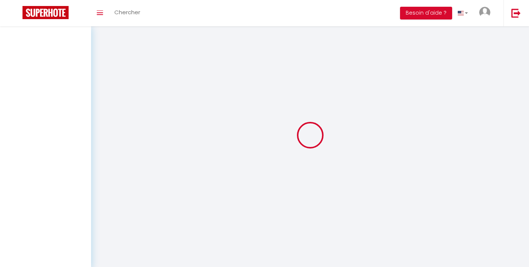
select select
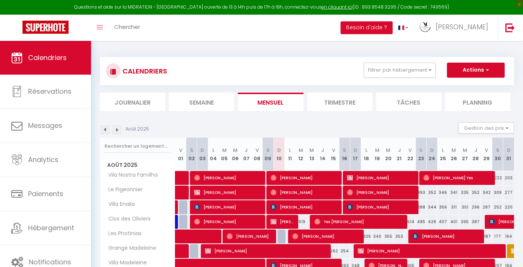
select select
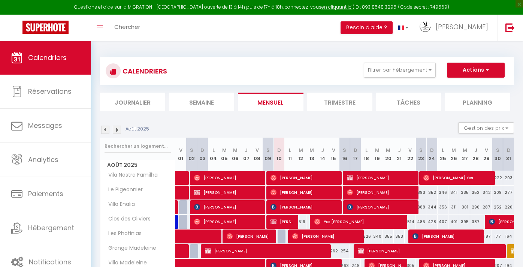
select select
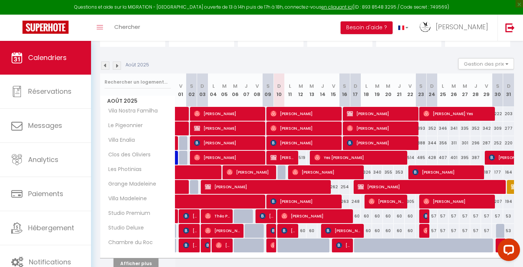
scroll to position [64, 0]
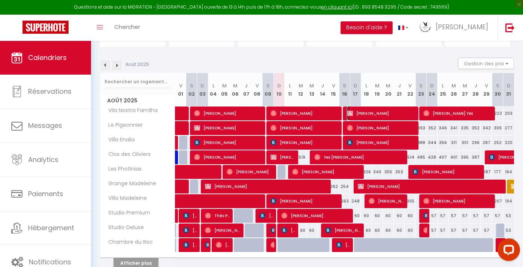
click at [366, 112] on span "[PERSON_NAME]" at bounding box center [381, 113] width 69 height 14
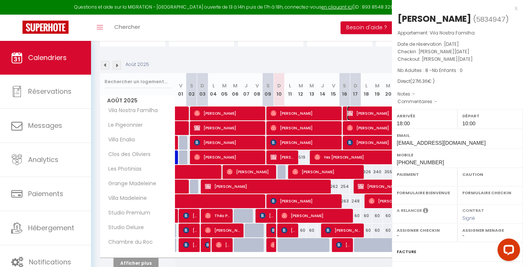
select select "OK"
select select "KO"
select select "0"
select select "1"
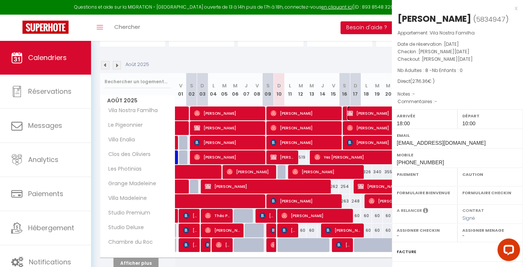
select select
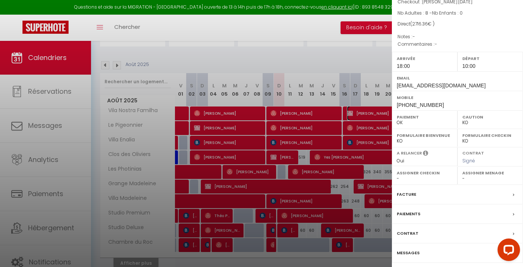
scroll to position [82, 0]
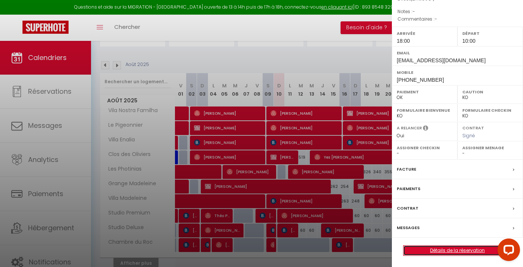
click at [441, 249] on link "Détails de la réservation" at bounding box center [457, 250] width 108 height 10
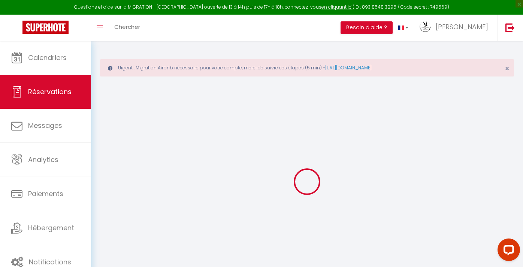
select select
select select "14"
checkbox input "false"
select select
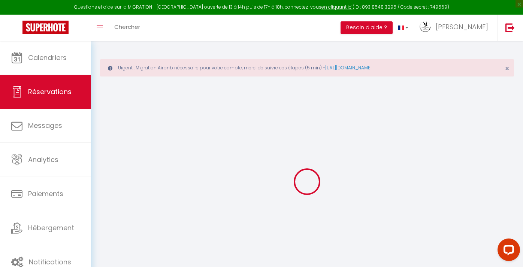
select select
checkbox input "false"
select select
checkbox input "false"
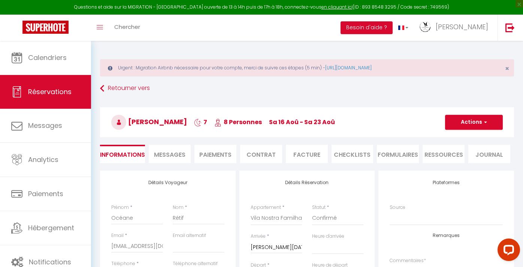
type input "200"
type input "73.36"
select select
checkbox input "false"
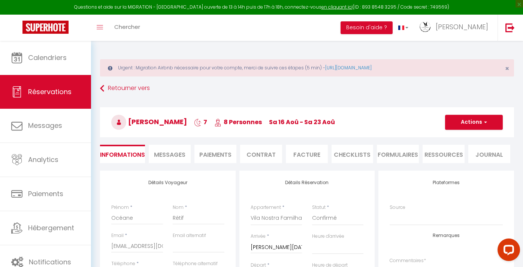
select select "18:00"
select select "10:00"
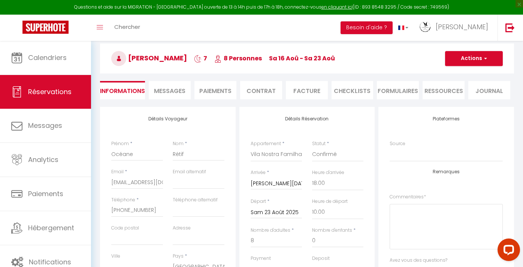
scroll to position [73, 0]
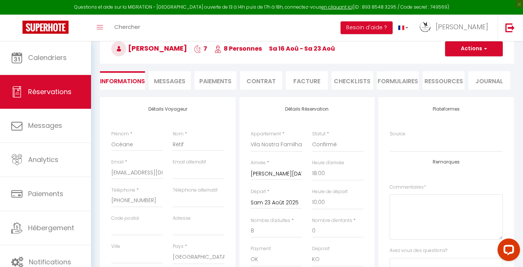
click at [177, 79] on span "Messages" at bounding box center [169, 81] width 31 height 9
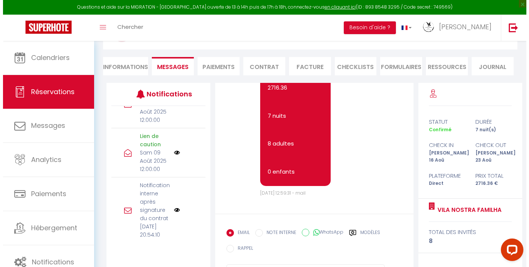
scroll to position [424, 0]
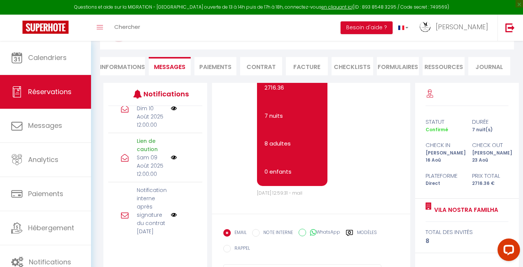
click at [171, 111] on img at bounding box center [174, 108] width 6 height 6
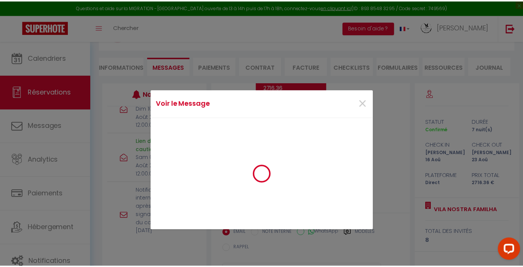
scroll to position [5772, 0]
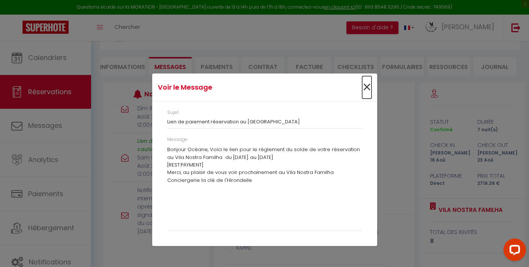
click at [366, 87] on span "×" at bounding box center [366, 87] width 9 height 22
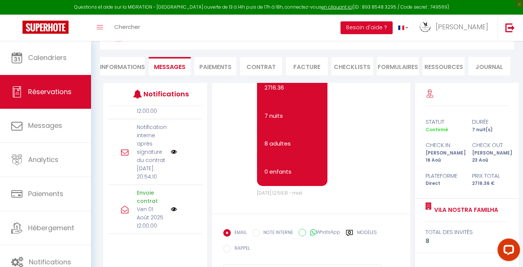
scroll to position [744, 0]
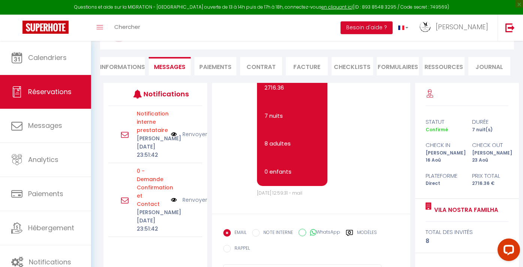
click at [124, 63] on li "Informations" at bounding box center [122, 66] width 45 height 18
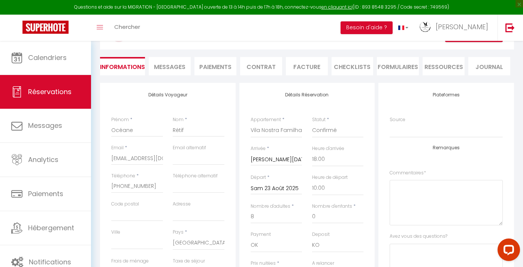
click at [217, 67] on li "Paiements" at bounding box center [215, 66] width 42 height 18
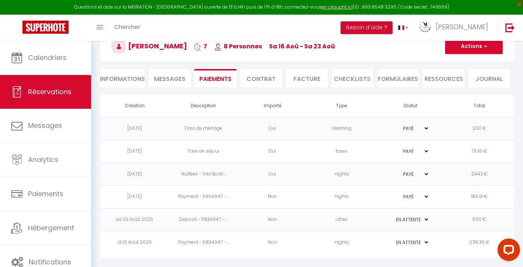
scroll to position [76, 0]
click at [260, 81] on li "Contrat" at bounding box center [261, 78] width 42 height 18
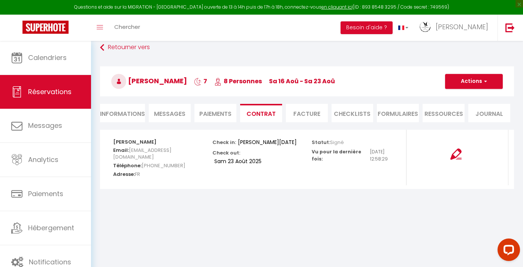
scroll to position [41, 0]
click at [313, 112] on li "Facture" at bounding box center [307, 113] width 42 height 18
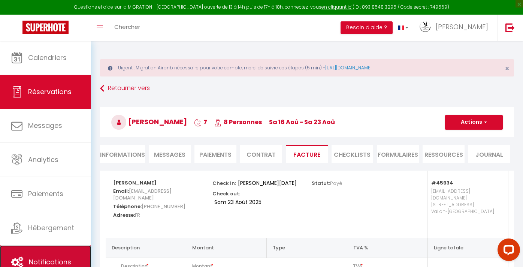
click at [37, 254] on link "Notifications" at bounding box center [45, 262] width 91 height 34
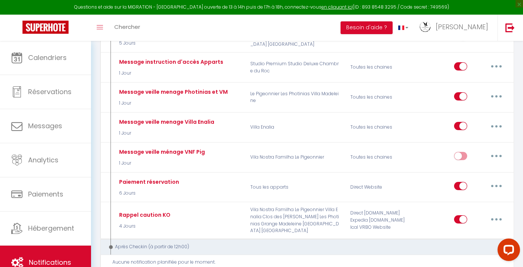
scroll to position [647, 0]
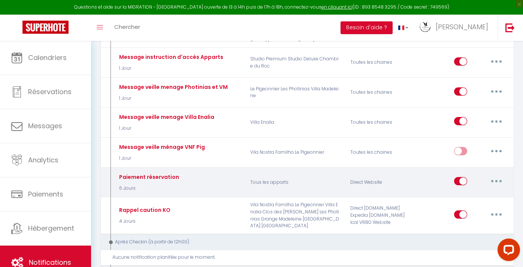
click at [501, 175] on button "button" at bounding box center [496, 181] width 21 height 12
click at [458, 192] on link "Editer" at bounding box center [476, 198] width 55 height 13
type input "Paiement réservation"
select select "6 Jours"
select select
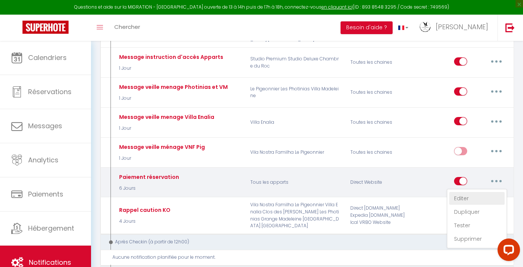
checkbox input "true"
checkbox input "false"
radio input "true"
type input "Lien de paiement réservation au [RENTAL:NAME]"
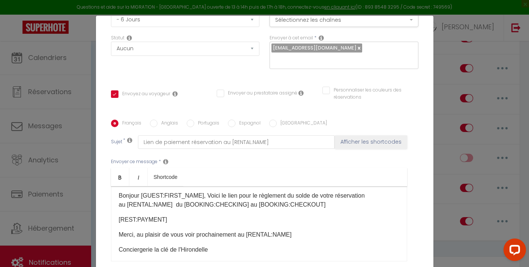
scroll to position [4, 0]
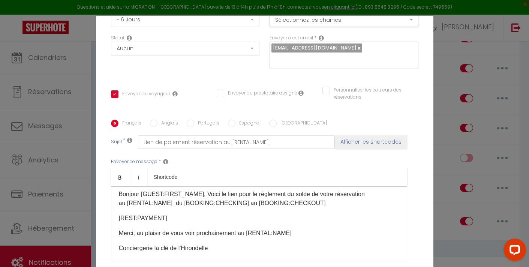
click at [167, 220] on p "[REST:PAYMENT]" at bounding box center [259, 218] width 280 height 9
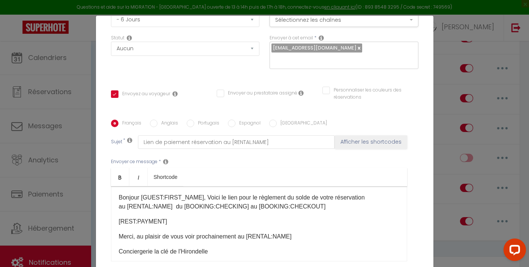
scroll to position [0, 0]
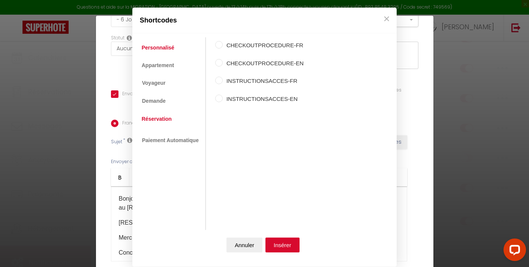
click at [162, 117] on link "Réservation" at bounding box center [156, 118] width 37 height 13
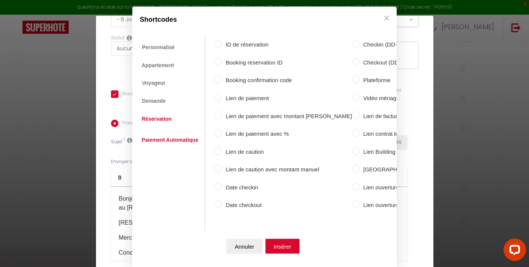
click at [165, 139] on link "Paiement Automatique" at bounding box center [170, 139] width 64 height 13
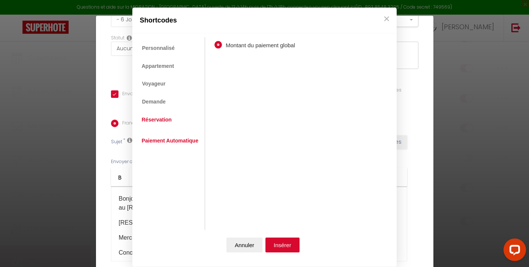
click at [167, 118] on link "Réservation" at bounding box center [156, 119] width 37 height 13
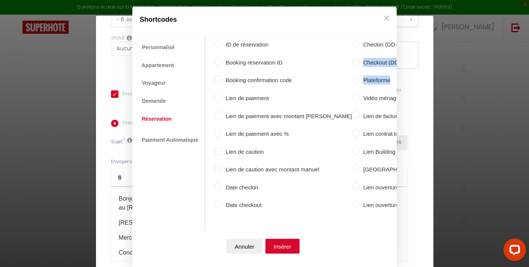
drag, startPoint x: 395, startPoint y: 196, endPoint x: 394, endPoint y: 173, distance: 22.1
click at [394, 173] on div "Shortcodes Personnalisé Appartement Voyageur Demande Réservation Lien De Paieme…" at bounding box center [264, 133] width 529 height 267
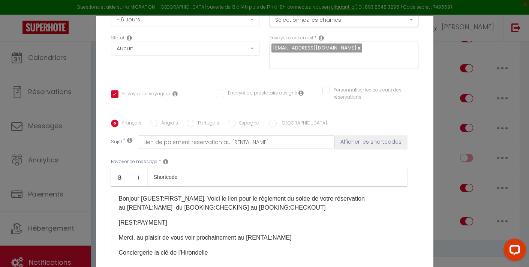
click at [302, 169] on ul "Bold Italic Shortcode" at bounding box center [259, 177] width 296 height 18
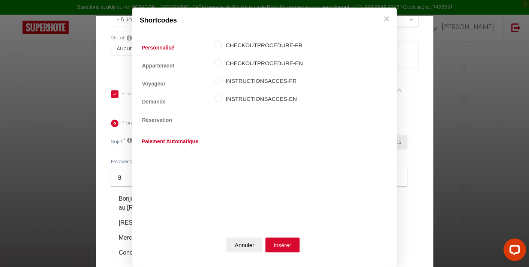
click at [177, 143] on link "Paiement Automatique" at bounding box center [170, 140] width 64 height 13
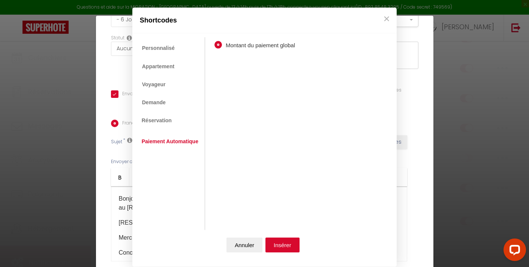
click at [173, 120] on li "Réservation" at bounding box center [157, 120] width 38 height 13
click at [158, 120] on link "Réservation" at bounding box center [156, 120] width 37 height 13
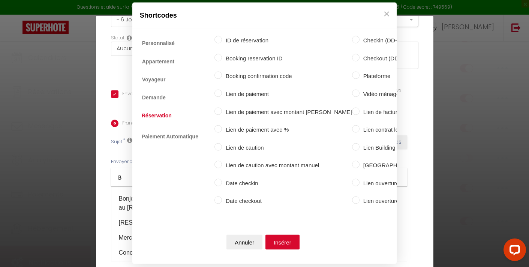
scroll to position [10, 0]
drag, startPoint x: 264, startPoint y: 261, endPoint x: 284, endPoint y: 262, distance: 19.9
click at [284, 262] on div "Shortcodes Personnalisé Appartement Voyageur Demande Réservation Lien De Paieme…" at bounding box center [264, 133] width 529 height 267
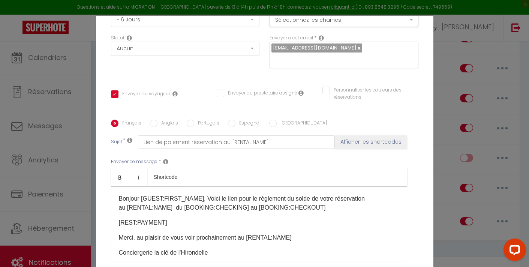
click at [179, 222] on p "[REST:PAYMENT]" at bounding box center [259, 222] width 280 height 9
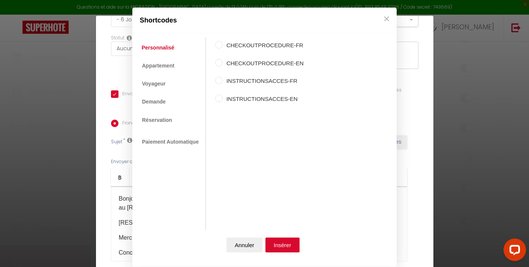
click at [174, 148] on li "Paiement Automatique" at bounding box center [171, 141] width 66 height 14
click at [175, 144] on link "Paiement Automatique" at bounding box center [170, 140] width 64 height 13
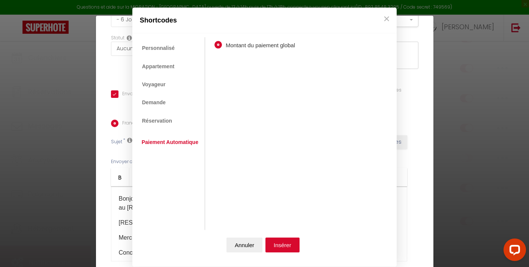
click at [179, 123] on ul "Personnalisé Appartement Voyageur Demande Réservation Lien De Paiement Paiement…" at bounding box center [170, 133] width 69 height 193
click at [167, 116] on link "Réservation" at bounding box center [156, 120] width 37 height 13
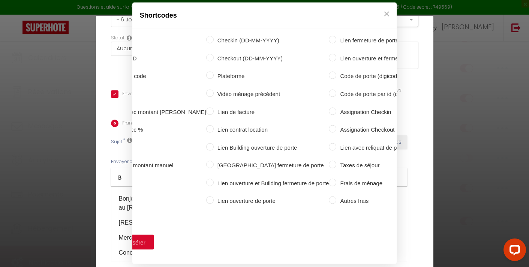
scroll to position [0, 176]
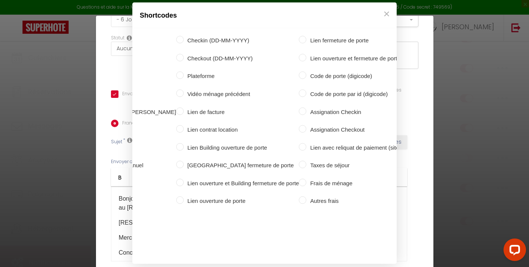
click at [313, 143] on label "Lien avec reliquat de paiement (site web)" at bounding box center [359, 147] width 106 height 9
click at [306, 143] on input "Lien avec reliquat de paiement (site web)" at bounding box center [302, 146] width 7 height 7
radio input "true"
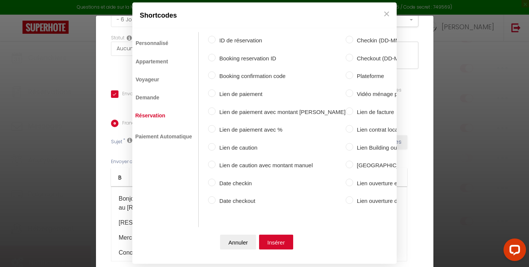
scroll to position [0, 0]
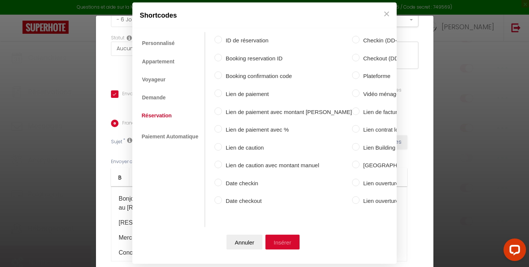
click at [275, 234] on button "Insérer" at bounding box center [282, 241] width 34 height 15
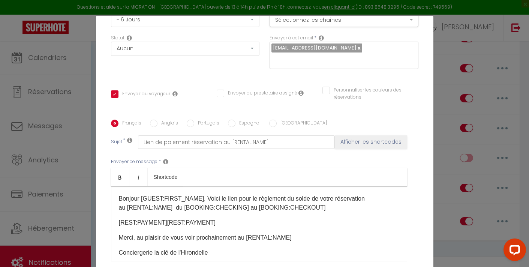
click at [161, 222] on p "[REST:PAYMENT] [REST:PAYMENT] ​" at bounding box center [259, 222] width 280 height 9
click at [178, 220] on p "[REST:PAYMENT] ​" at bounding box center [259, 222] width 280 height 9
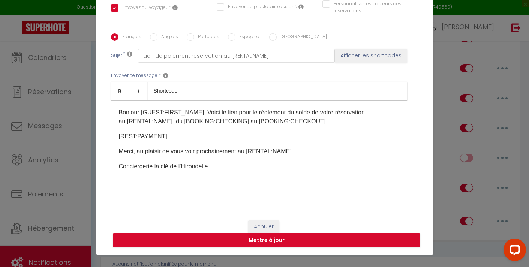
scroll to position [31, 0]
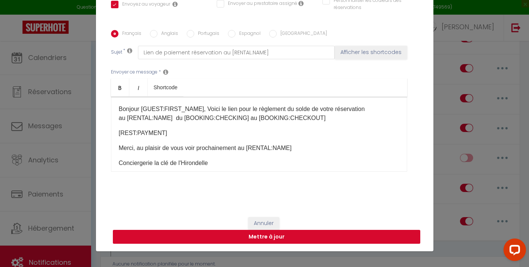
click at [282, 238] on button "Mettre à jour" at bounding box center [266, 237] width 307 height 14
checkbox input "true"
checkbox input "false"
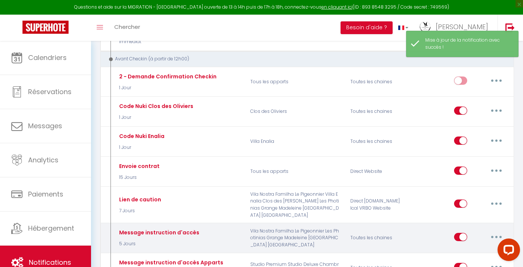
scroll to position [413, 0]
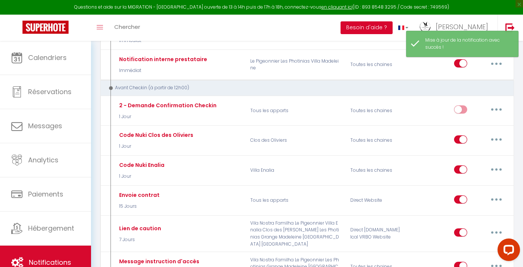
click at [379, 25] on button "Besoin d'aide ?" at bounding box center [367, 27] width 52 height 13
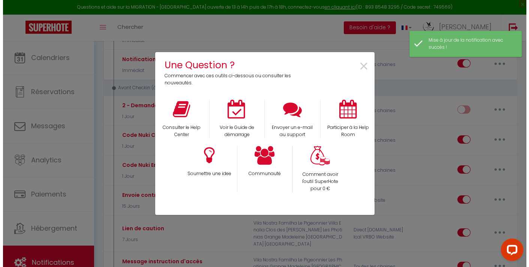
scroll to position [406, 0]
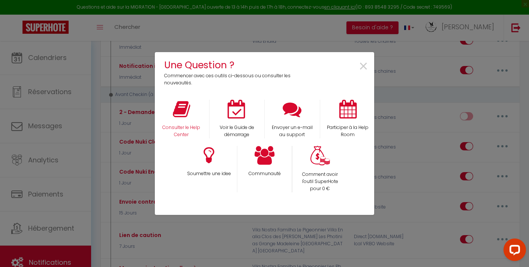
click at [191, 120] on div "Consulter le Help Center" at bounding box center [181, 119] width 55 height 39
click at [186, 118] on icon at bounding box center [181, 109] width 17 height 19
click at [364, 67] on span "×" at bounding box center [363, 67] width 10 height 24
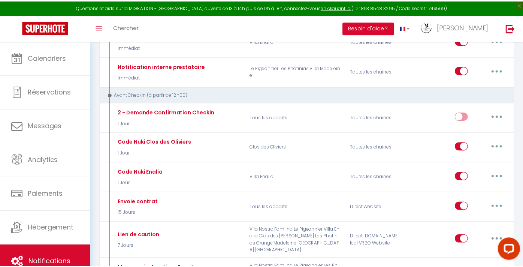
scroll to position [413, 0]
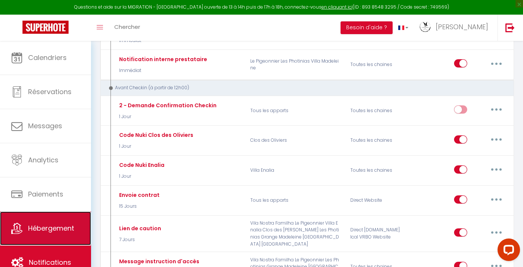
click at [56, 228] on span "Hébergement" at bounding box center [51, 227] width 46 height 9
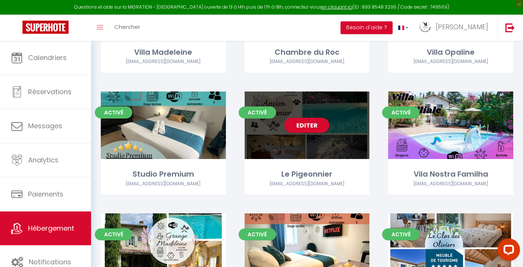
scroll to position [162, 0]
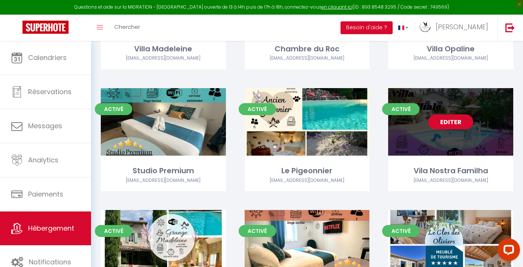
click at [453, 118] on link "Editer" at bounding box center [450, 121] width 45 height 15
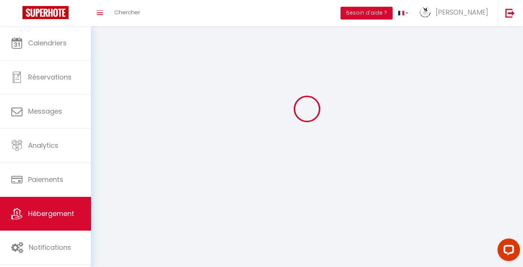
select select "1"
select select
select select "28"
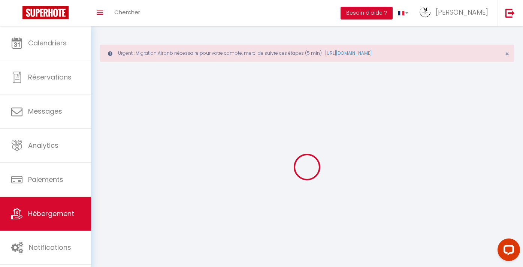
select select
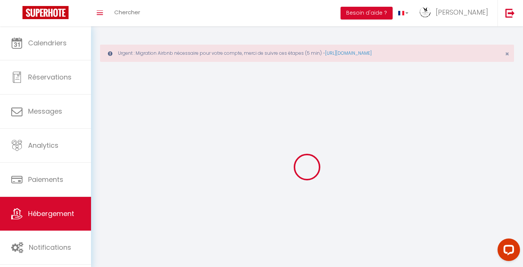
select select
checkbox input "false"
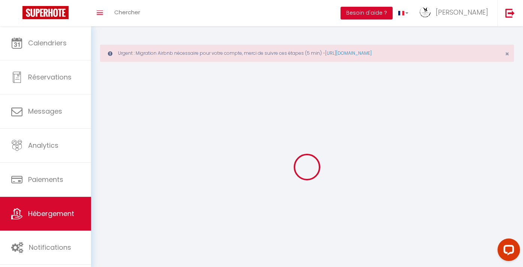
select select
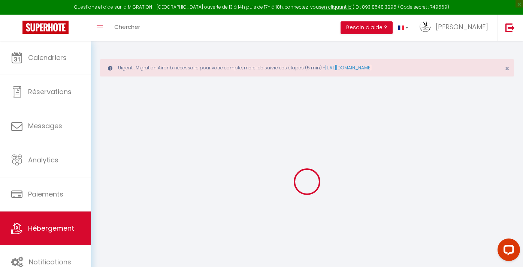
select select
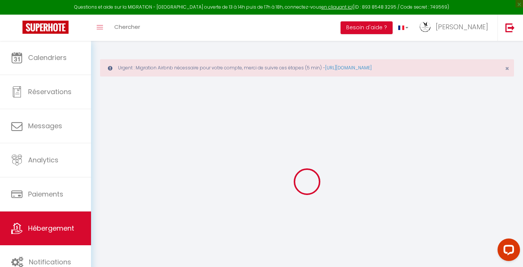
select select
checkbox input "false"
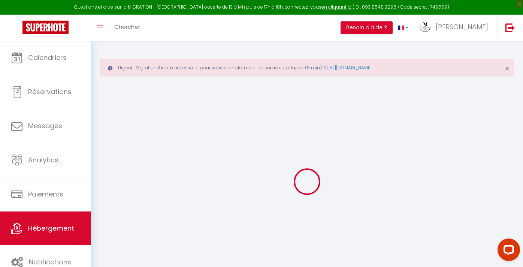
select select
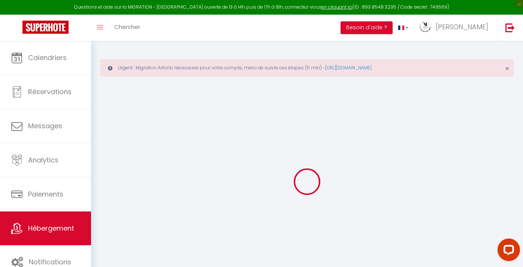
select select
checkbox input "false"
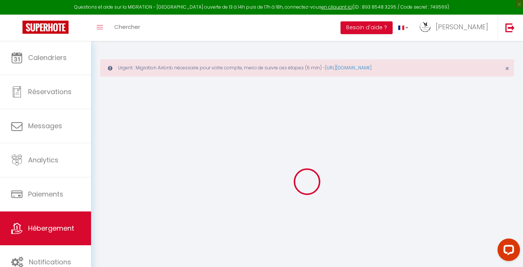
checkbox input "false"
select select
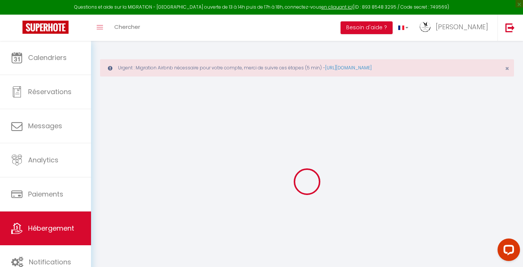
select select
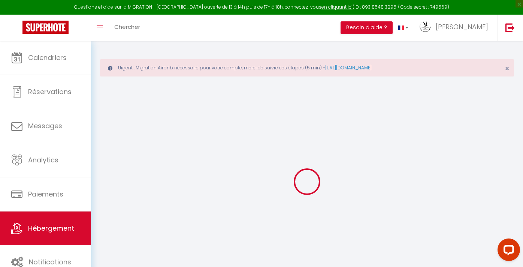
checkbox input "false"
select select
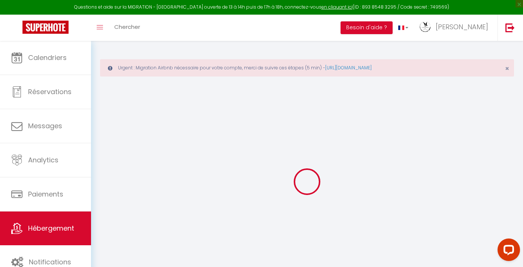
select select
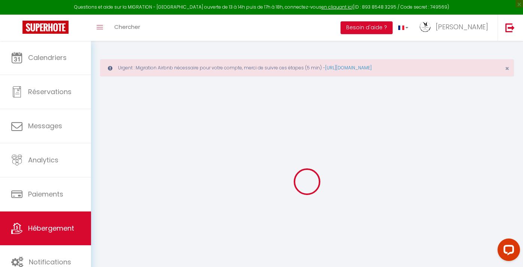
select select
checkbox input "false"
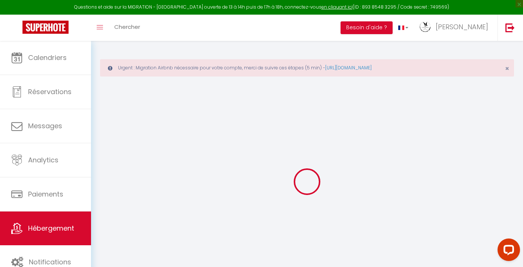
checkbox input "false"
select select
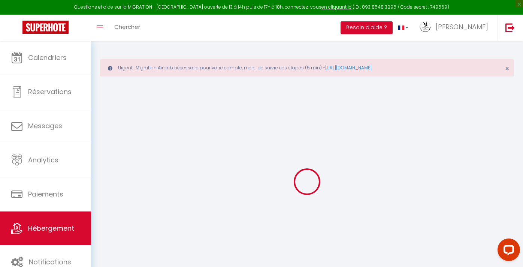
select select
checkbox input "false"
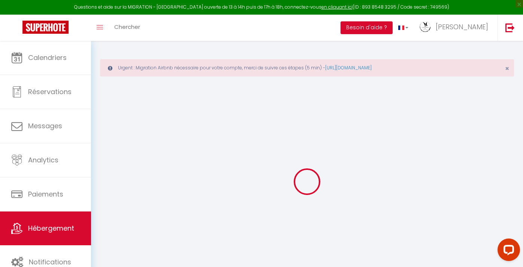
checkbox input "false"
select select
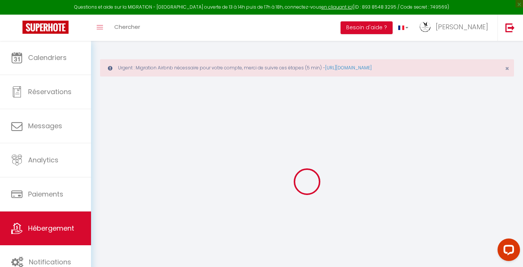
select select
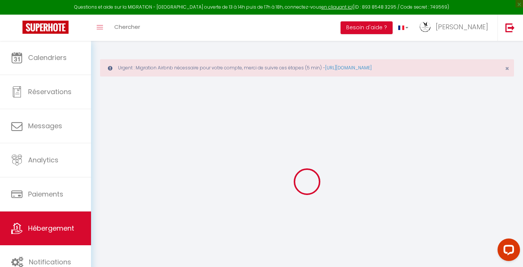
select select
checkbox input "false"
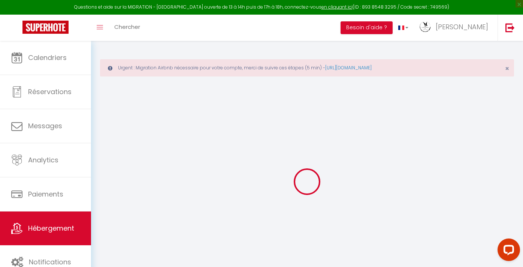
select select
type input "Vila Nostra Familha"
type input "Angélique"
type input "Morata"
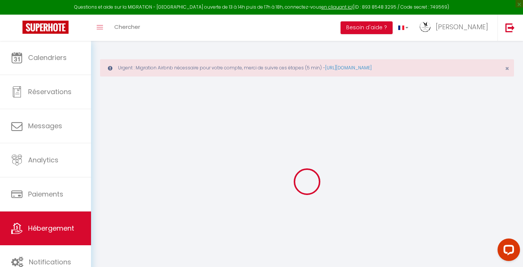
type input "1863"
type input "Le Sepey"
select select "houses"
select select "8"
select select "4"
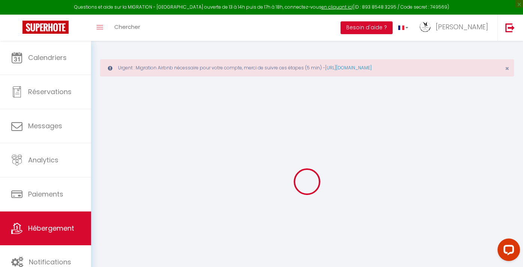
select select "2"
type input "270"
type input "200"
type input "3.00"
type input "4"
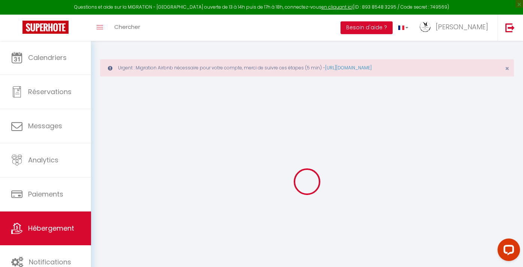
type input "500"
select select
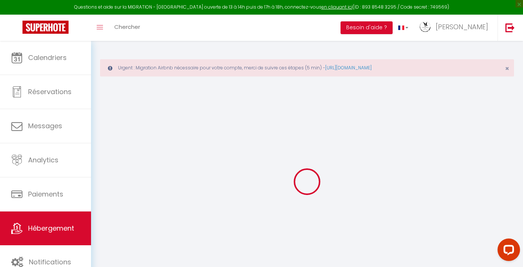
select select
type input "[STREET_ADDRESS]"
type input "07150"
type input "Vallon-[GEOGRAPHIC_DATA]"
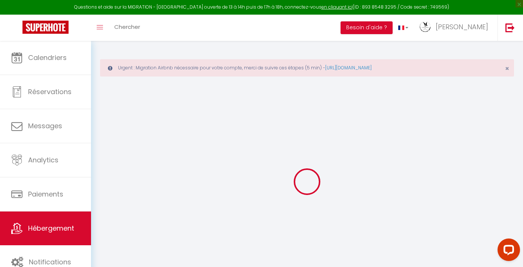
type input "[EMAIL_ADDRESS][DOMAIN_NAME]"
select select "12646"
checkbox input "false"
checkbox input "true"
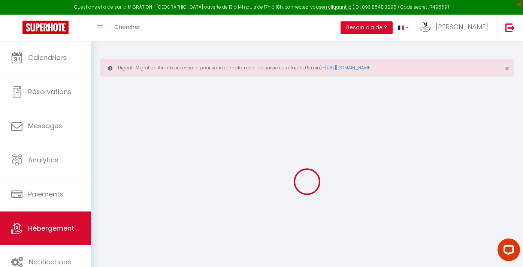
checkbox input "true"
radio input "true"
type input "25"
type input "200"
type input "0"
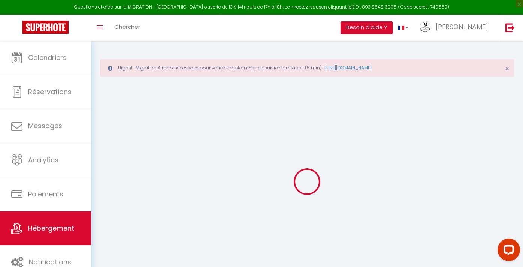
type input "0"
select select "villa"
select select
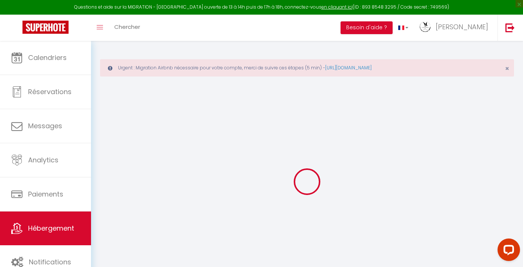
select select
checkbox input "false"
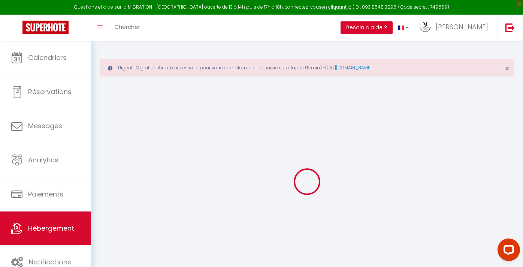
checkbox input "true"
select select
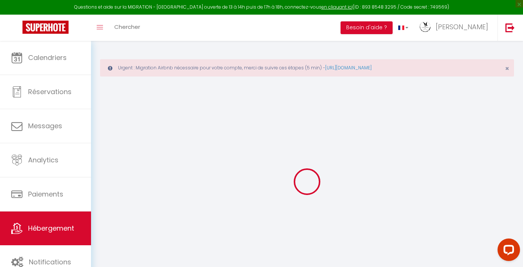
select select
checkbox input "false"
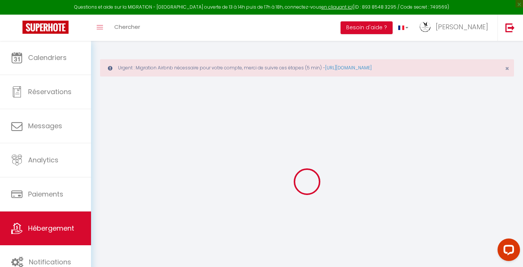
checkbox input "true"
select select
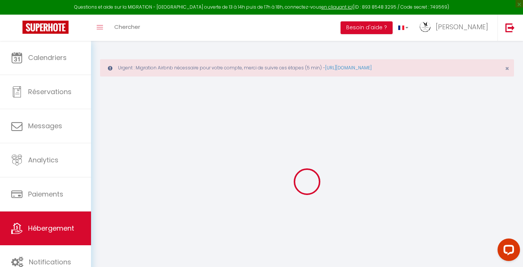
select select
checkbox input "false"
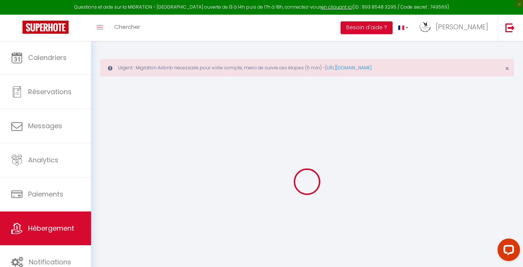
checkbox input "true"
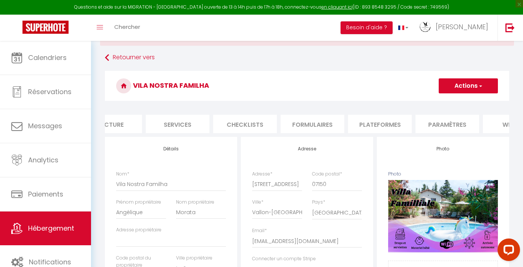
scroll to position [0, 165]
click at [498, 123] on li "website" at bounding box center [512, 124] width 64 height 18
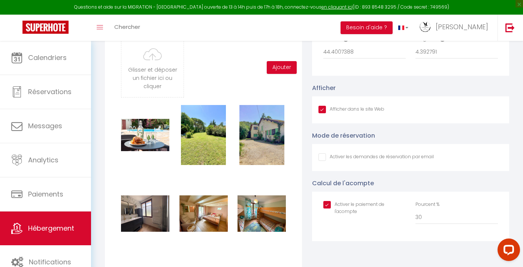
scroll to position [1013, 0]
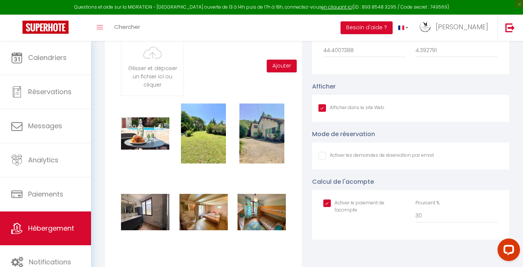
click at [321, 112] on input "Afficher dans le site Web" at bounding box center [351, 107] width 66 height 7
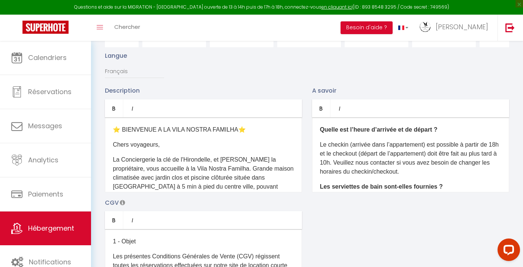
scroll to position [0, 0]
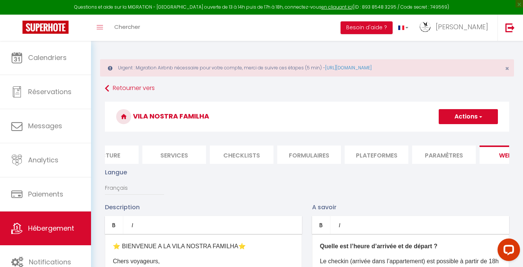
click at [457, 116] on button "Actions" at bounding box center [468, 116] width 59 height 15
click at [454, 135] on input "Enregistrer" at bounding box center [460, 132] width 28 height 7
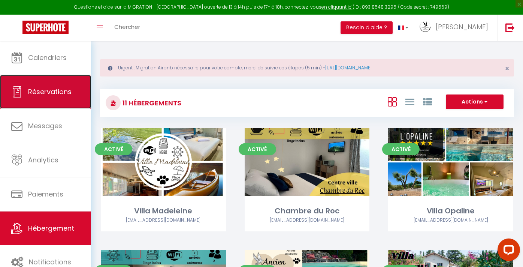
click at [63, 101] on link "Réservations" at bounding box center [45, 92] width 91 height 34
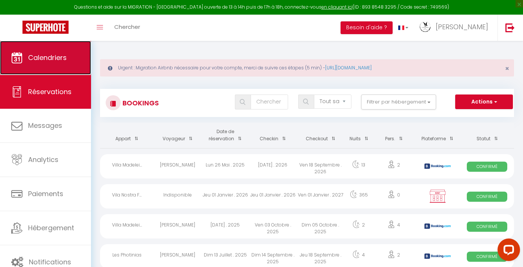
click at [52, 55] on span "Calendriers" at bounding box center [47, 57] width 39 height 9
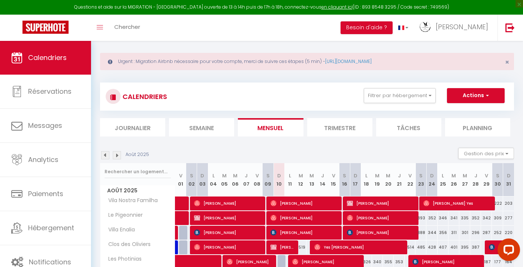
scroll to position [11, 0]
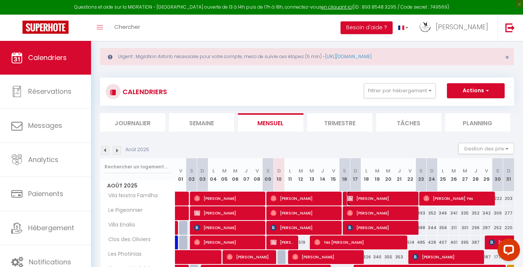
click at [357, 195] on span "[PERSON_NAME]" at bounding box center [381, 198] width 69 height 14
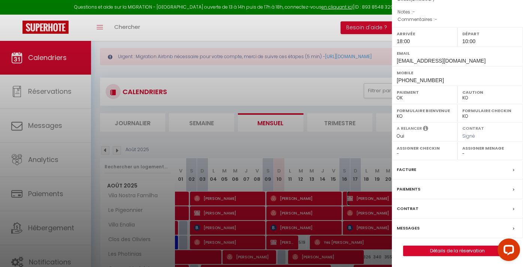
scroll to position [82, 0]
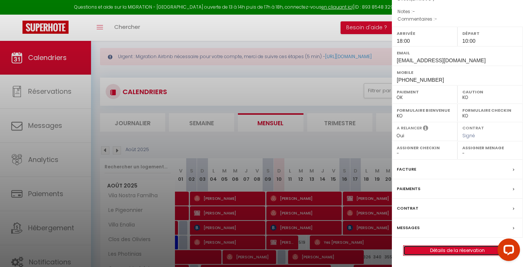
click at [439, 253] on link "Détails de la réservation" at bounding box center [457, 250] width 108 height 10
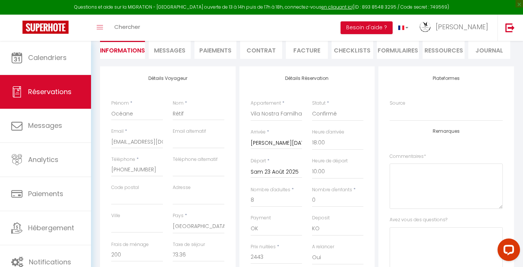
scroll to position [106, 0]
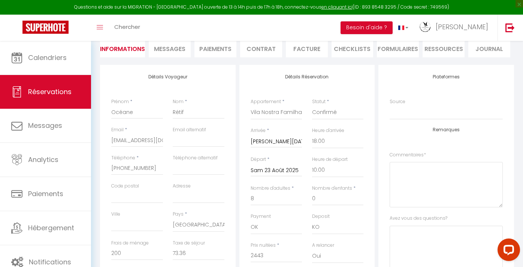
click at [214, 48] on li "Paiements" at bounding box center [215, 48] width 42 height 18
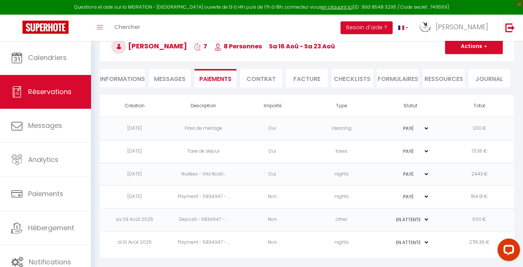
click at [427, 196] on select "PAYÉ EN ATTENTE" at bounding box center [410, 196] width 37 height 7
click at [222, 198] on td "Payment - 5834947 - ..." at bounding box center [203, 196] width 69 height 23
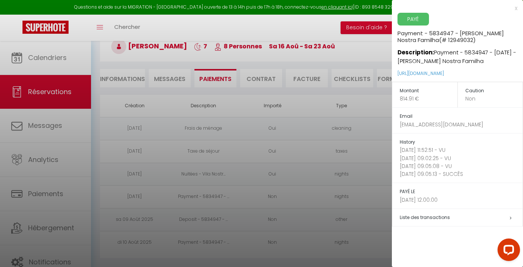
click at [517, 8] on div "x PAYÉ Payment - 5834947 - [PERSON_NAME] Nostra Familha (# 12949032) Descriptio…" at bounding box center [457, 117] width 131 height 235
click at [515, 10] on div "x" at bounding box center [455, 8] width 126 height 9
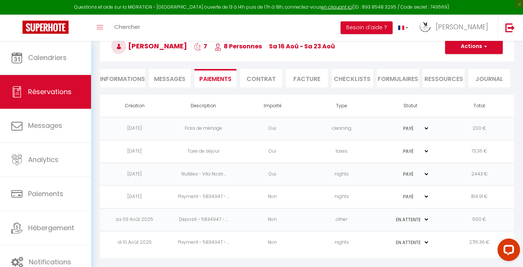
click at [130, 80] on li "Informations" at bounding box center [122, 78] width 45 height 18
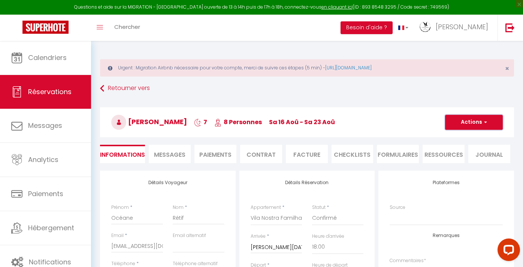
click at [474, 118] on button "Actions" at bounding box center [474, 122] width 58 height 15
click at [404, 115] on h3 "[PERSON_NAME] 7 8 Personnes sa 16 Aoû - sa 23 Aoû" at bounding box center [307, 122] width 414 height 30
click at [222, 152] on li "Paiements" at bounding box center [215, 154] width 42 height 18
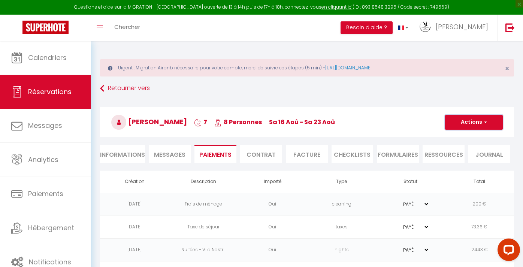
click at [455, 123] on button "Actions" at bounding box center [474, 122] width 58 height 15
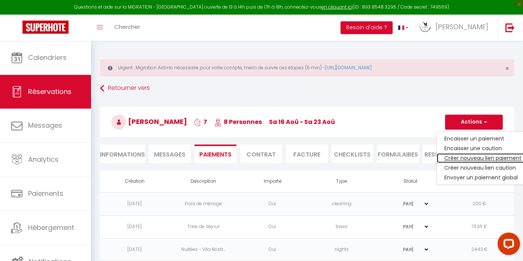
click at [478, 158] on link "Créer nouveau lien paiement" at bounding box center [483, 158] width 92 height 10
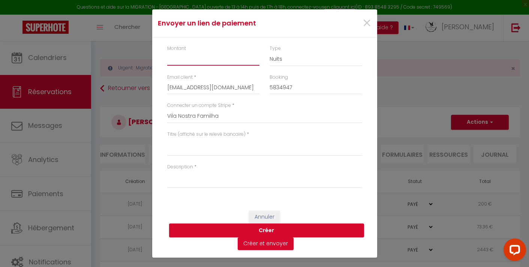
click at [231, 59] on input "Montant" at bounding box center [213, 58] width 93 height 13
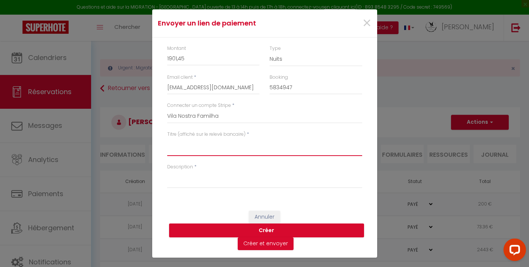
click at [221, 150] on textarea "Titre (affiché sur le relevé bancaire)" at bounding box center [264, 147] width 195 height 18
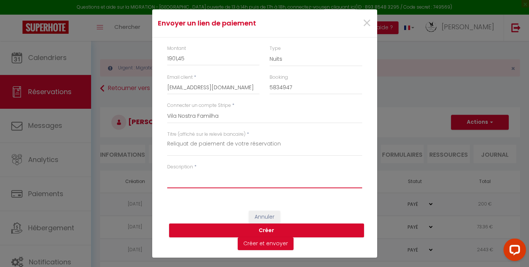
click at [205, 183] on textarea "Description" at bounding box center [264, 179] width 195 height 18
click at [285, 177] on textarea "Lien de paiement du reliquat du montant toatl de votre réservation à la [GEOGRA…" at bounding box center [264, 179] width 195 height 18
click at [222, 184] on textarea "Lien de paiement du reliquat du montant total de votre réservation à la [GEOGRA…" at bounding box center [264, 179] width 195 height 18
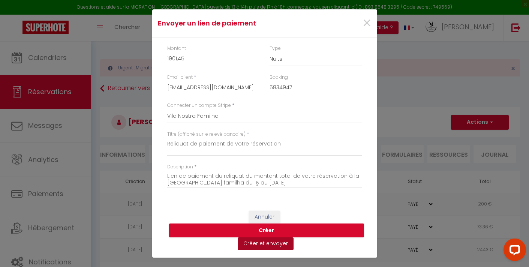
click at [279, 242] on button "Créer et envoyer" at bounding box center [266, 243] width 56 height 13
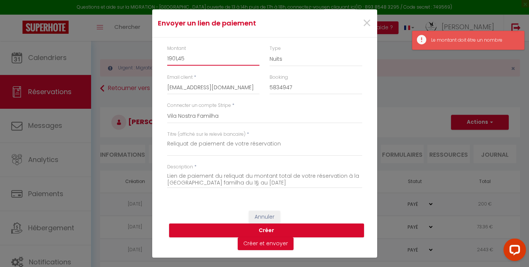
click at [196, 60] on input "1901,45" at bounding box center [213, 58] width 93 height 13
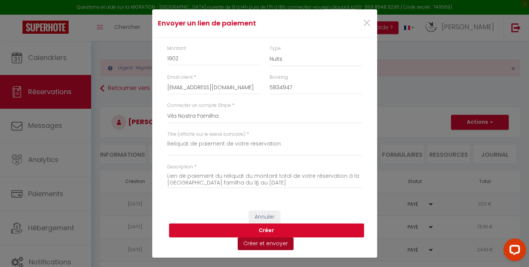
click at [253, 245] on button "Créer et envoyer" at bounding box center [266, 243] width 56 height 13
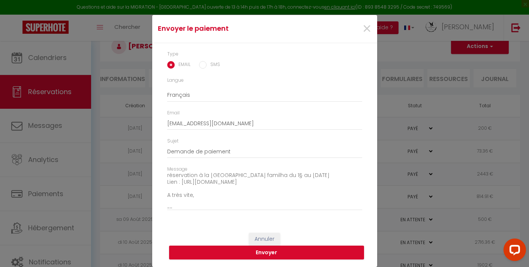
scroll to position [59, 0]
click at [285, 251] on button "Envoyer" at bounding box center [266, 252] width 195 height 14
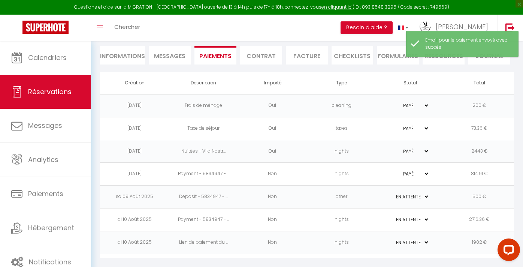
scroll to position [0, 0]
